Goal: Task Accomplishment & Management: Manage account settings

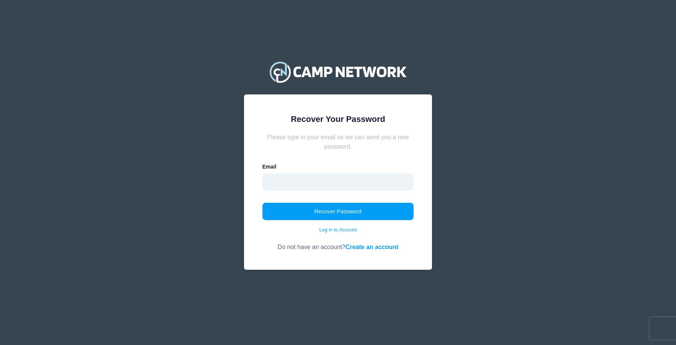
click at [303, 188] on input "email" at bounding box center [337, 181] width 151 height 17
type input "officemanagertscc@gmail.com"
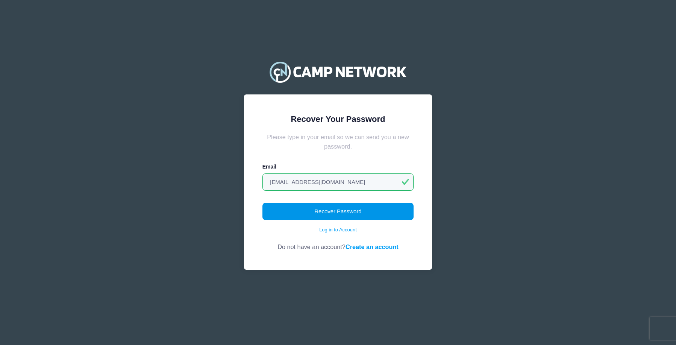
click at [354, 213] on button "Recover Password" at bounding box center [337, 211] width 151 height 17
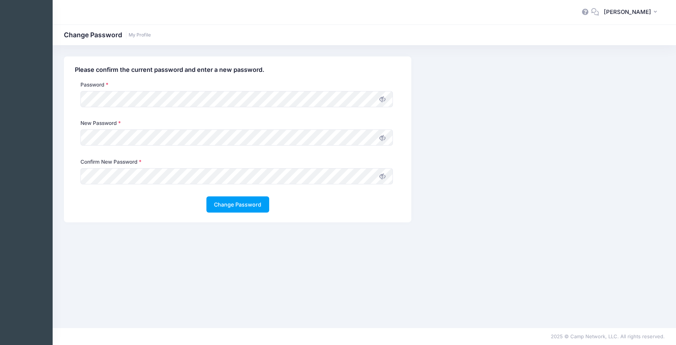
click at [382, 137] on icon at bounding box center [382, 138] width 6 height 6
click at [384, 176] on icon at bounding box center [382, 176] width 6 height 6
click at [250, 198] on button "Change Password" at bounding box center [237, 204] width 63 height 16
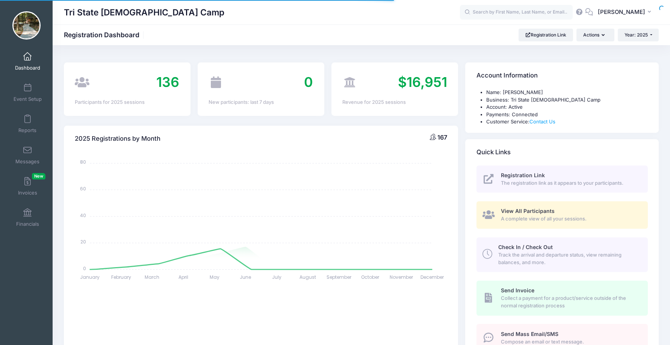
select select
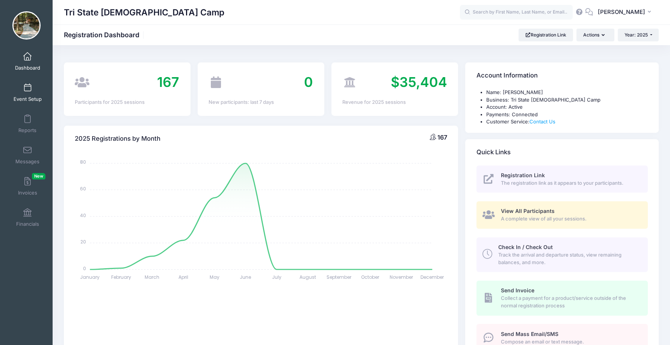
click at [21, 89] on link "Event Setup" at bounding box center [28, 92] width 36 height 26
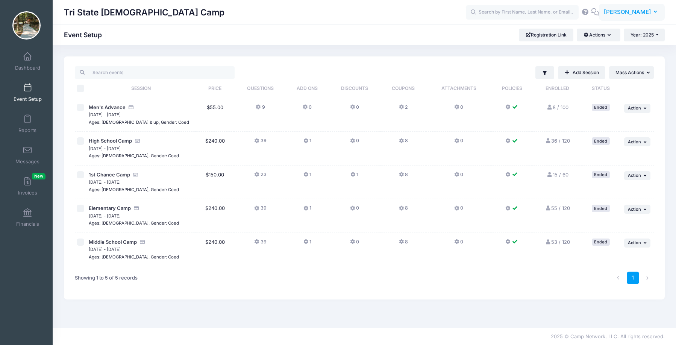
click at [656, 12] on icon "button" at bounding box center [657, 12] width 6 height 0
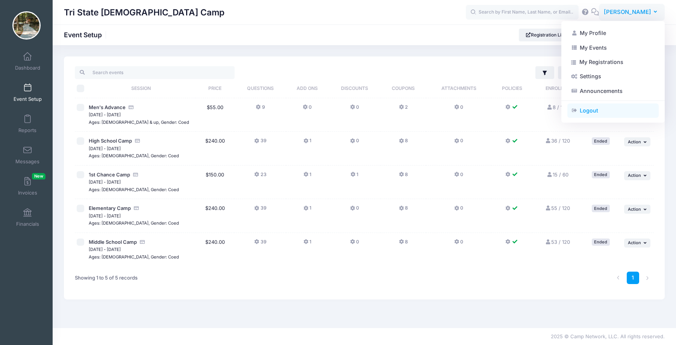
click at [579, 109] on link "Logout" at bounding box center [612, 110] width 91 height 14
